Goal: Task Accomplishment & Management: Manage account settings

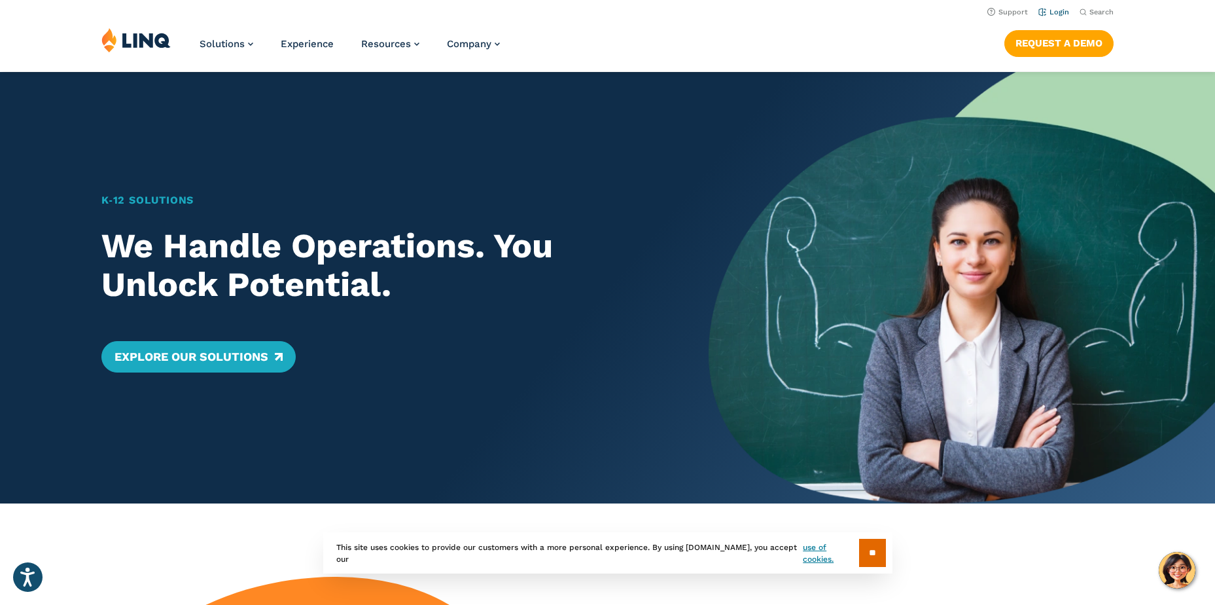
click at [1055, 12] on link "Login" at bounding box center [1054, 12] width 31 height 9
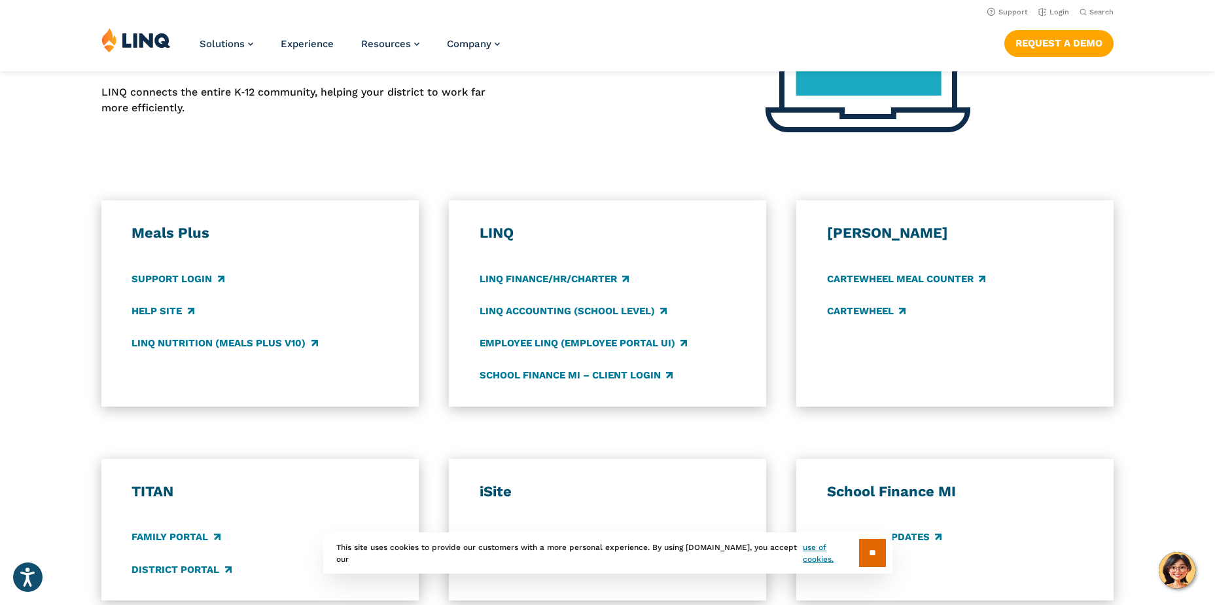
scroll to position [196, 0]
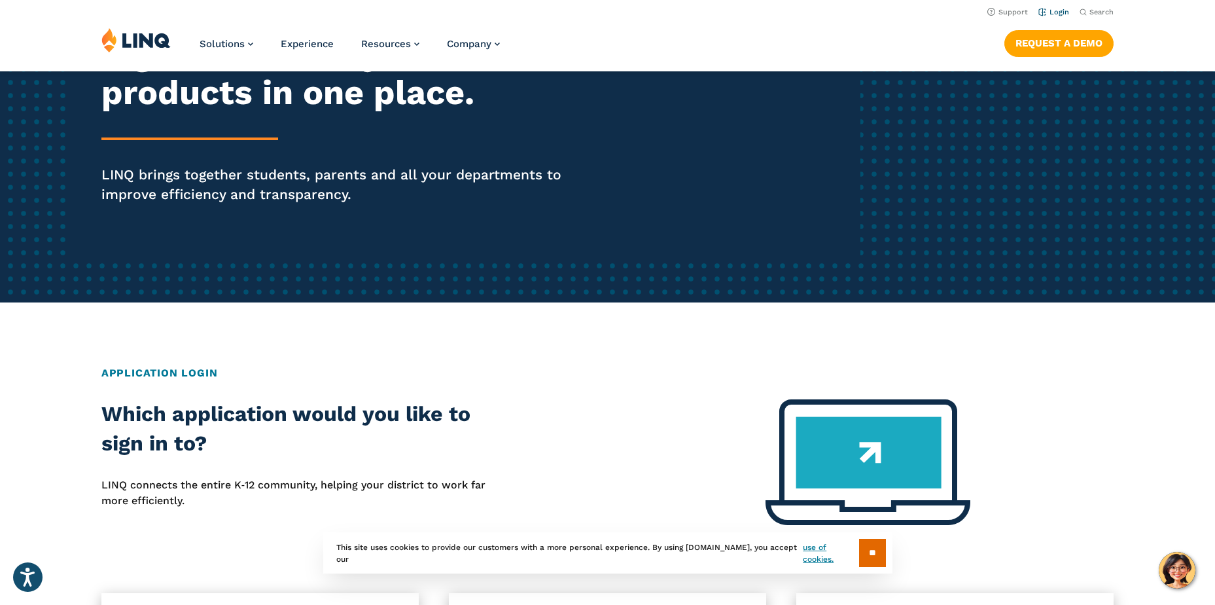
click at [1055, 12] on link "Login" at bounding box center [1054, 12] width 31 height 9
